Goal: Navigation & Orientation: Go to known website

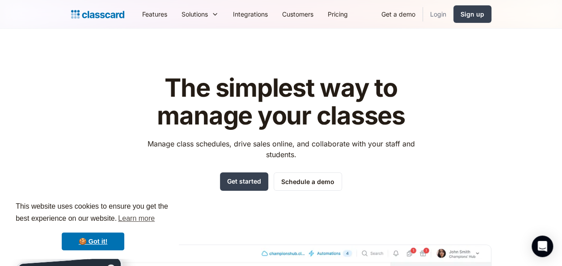
click at [437, 13] on link "Login" at bounding box center [438, 14] width 30 height 20
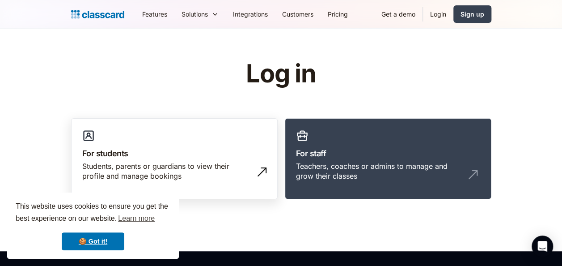
click at [187, 159] on link "For students Students, parents or guardians to view their profile and manage bo…" at bounding box center [174, 158] width 207 height 81
